Goal: Task Accomplishment & Management: Complete application form

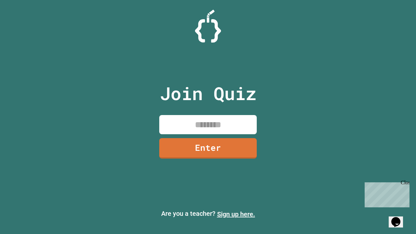
click at [236, 214] on link "Sign up here." at bounding box center [236, 214] width 38 height 8
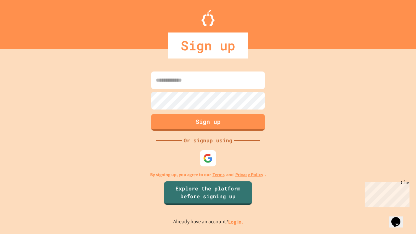
click at [236, 222] on link "Log in." at bounding box center [235, 222] width 15 height 7
